Goal: Task Accomplishment & Management: Manage account settings

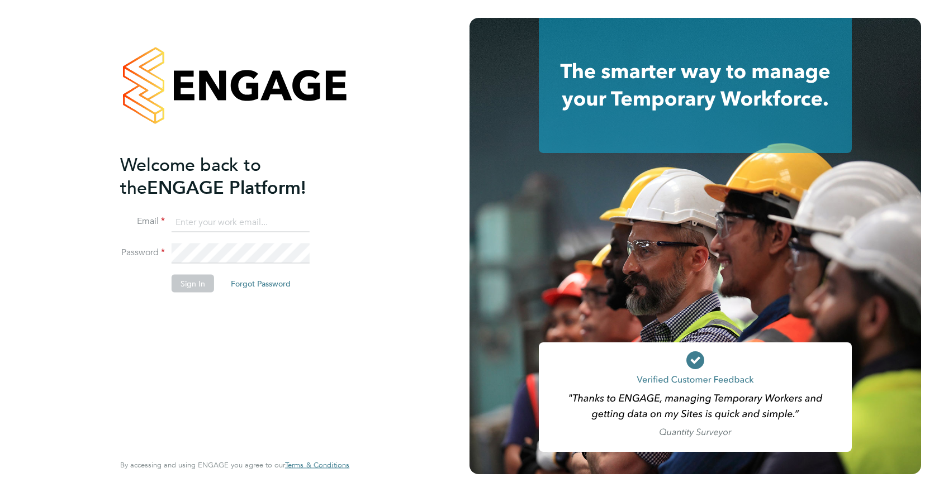
click at [207, 223] on input at bounding box center [241, 222] width 138 height 20
type input "erkan.hasan@wates.co.uk"
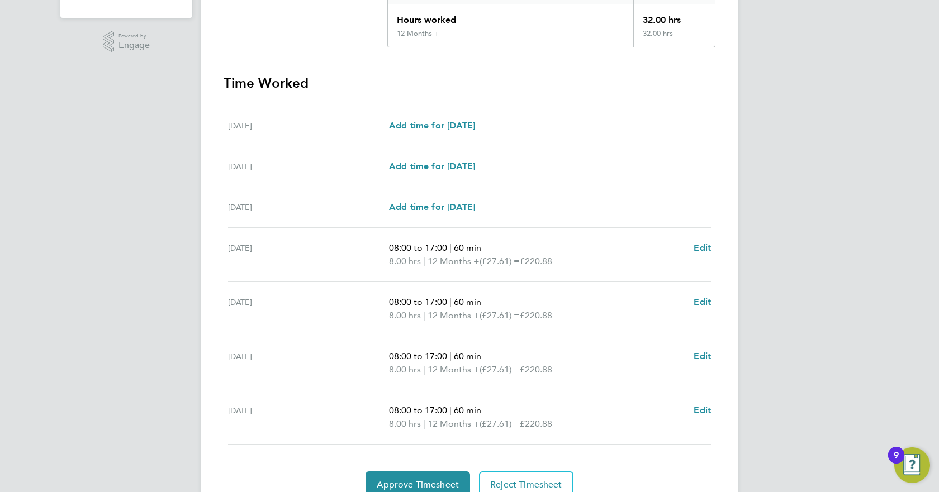
scroll to position [279, 0]
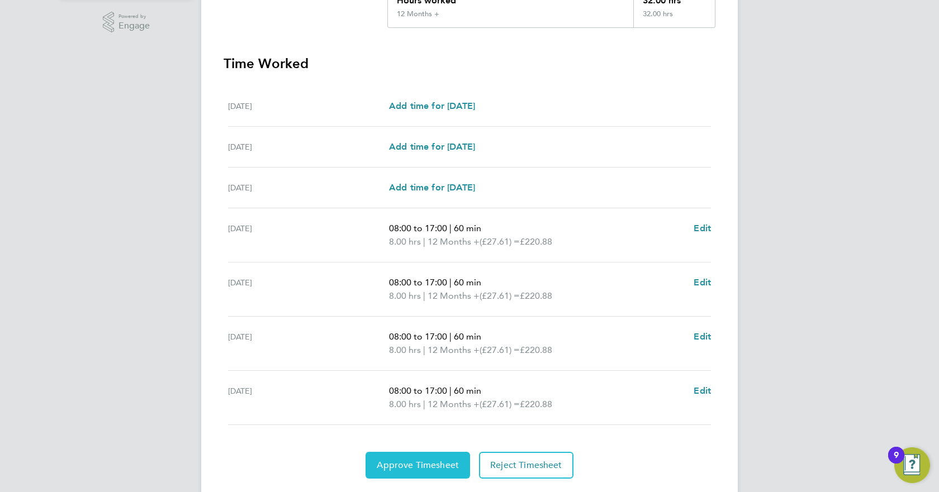
click at [420, 462] on span "Approve Timesheet" at bounding box center [418, 465] width 82 height 11
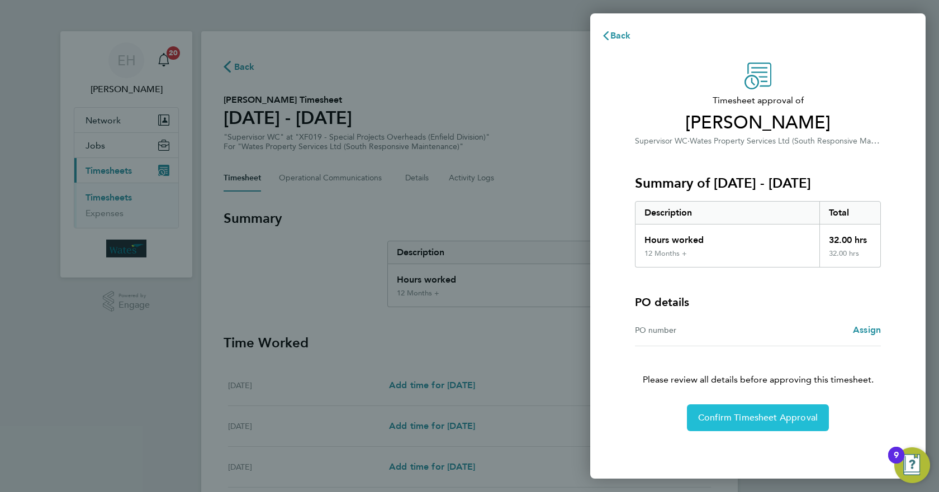
click at [769, 418] on span "Confirm Timesheet Approval" at bounding box center [758, 417] width 120 height 11
